Goal: Navigation & Orientation: Find specific page/section

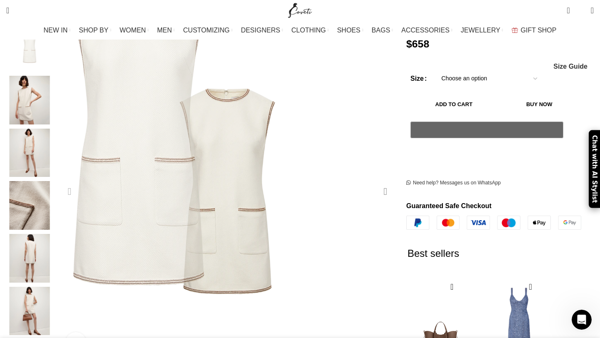
scroll to position [161, 0]
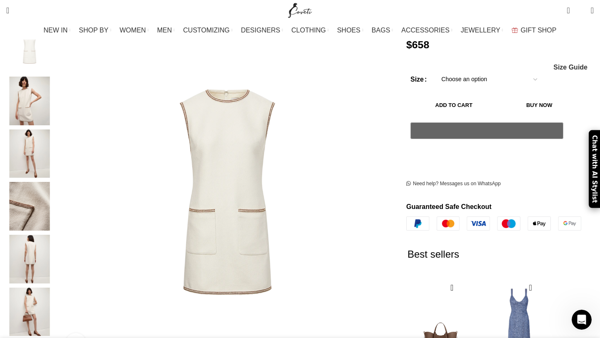
click at [55, 93] on img "2 / 6" at bounding box center [29, 101] width 51 height 49
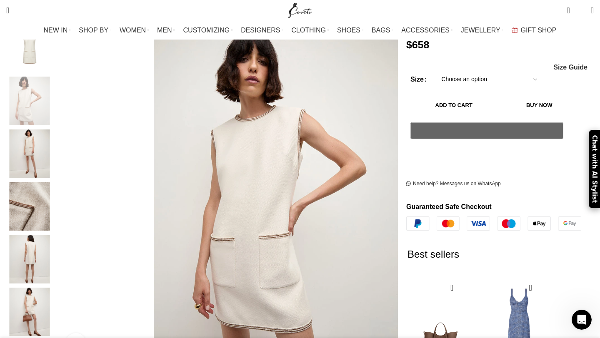
click at [55, 235] on img "5 / 6" at bounding box center [29, 259] width 51 height 49
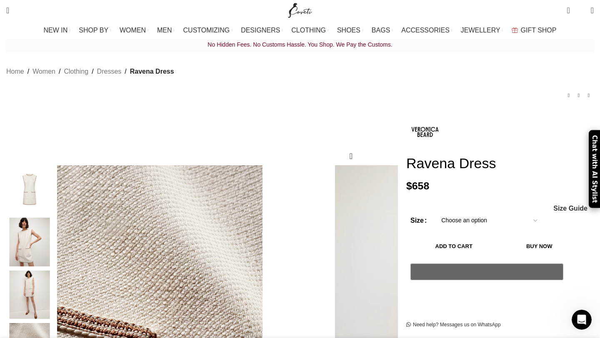
scroll to position [19, 0]
click at [55, 234] on img "2 / 6" at bounding box center [29, 242] width 51 height 49
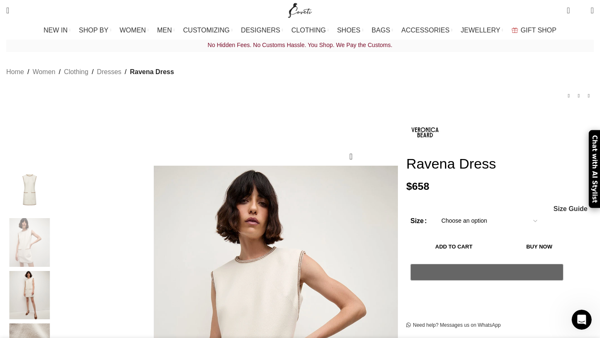
click at [55, 185] on img "1 / 6" at bounding box center [29, 190] width 51 height 49
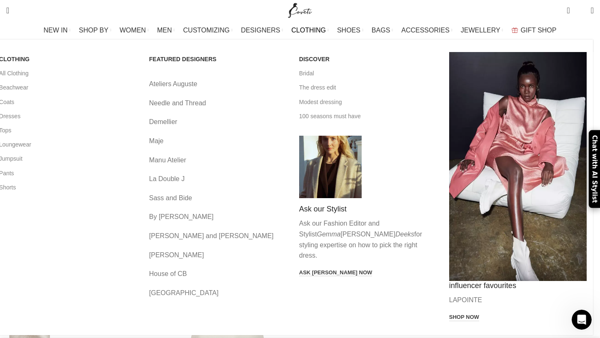
scroll to position [0, 175]
click at [63, 118] on link "Dresses" at bounding box center [68, 116] width 138 height 14
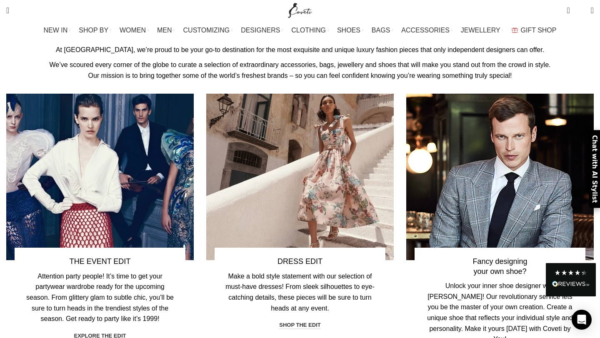
scroll to position [2148, 0]
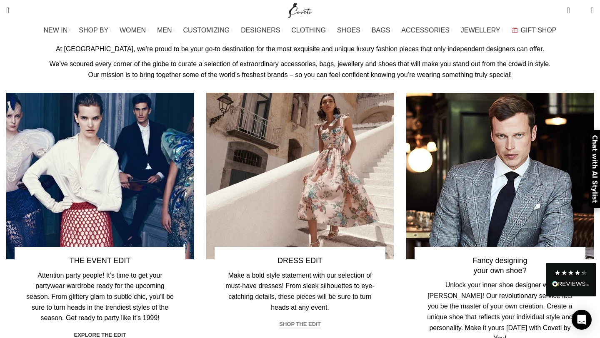
click at [299, 326] on link "shop the edit" at bounding box center [299, 325] width 41 height 8
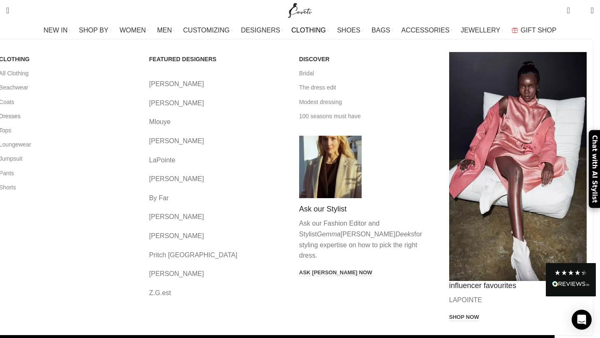
click at [68, 116] on link "Dresses" at bounding box center [68, 116] width 138 height 14
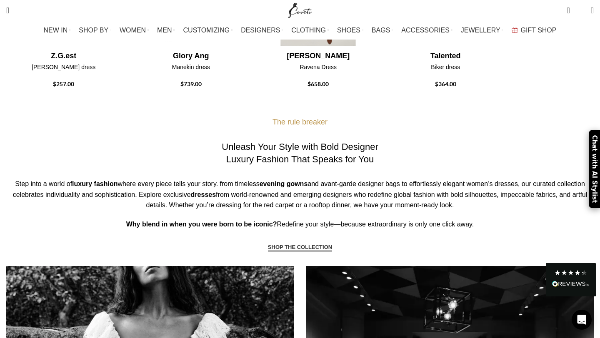
scroll to position [470, 0]
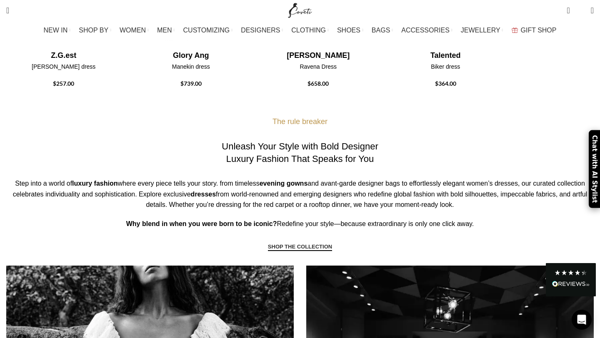
click at [311, 250] on link "SHOP THE COLLECTION" at bounding box center [300, 248] width 64 height 8
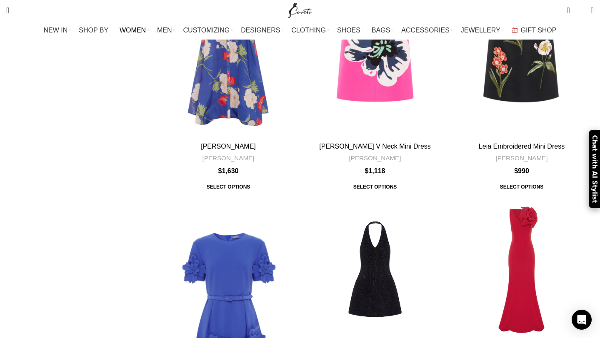
scroll to position [3537, 0]
